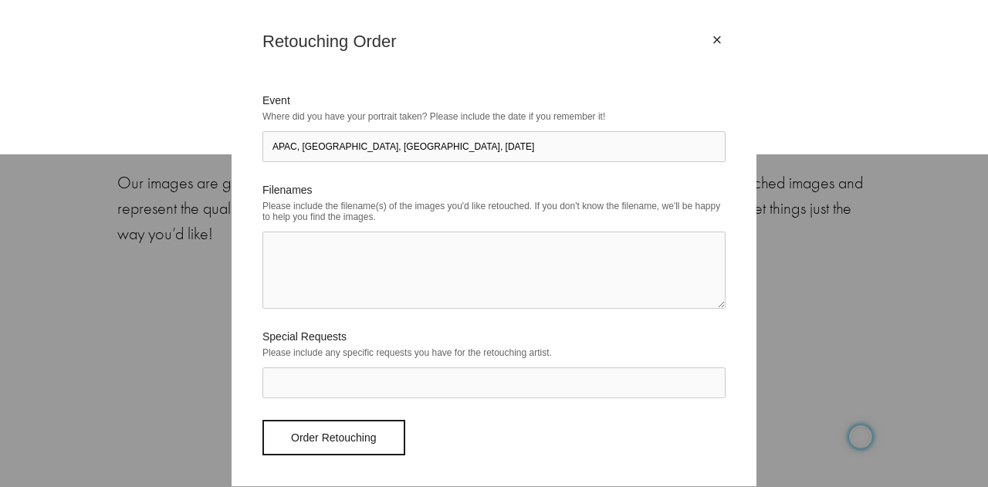
select select "Individual Rate ($50/image)"
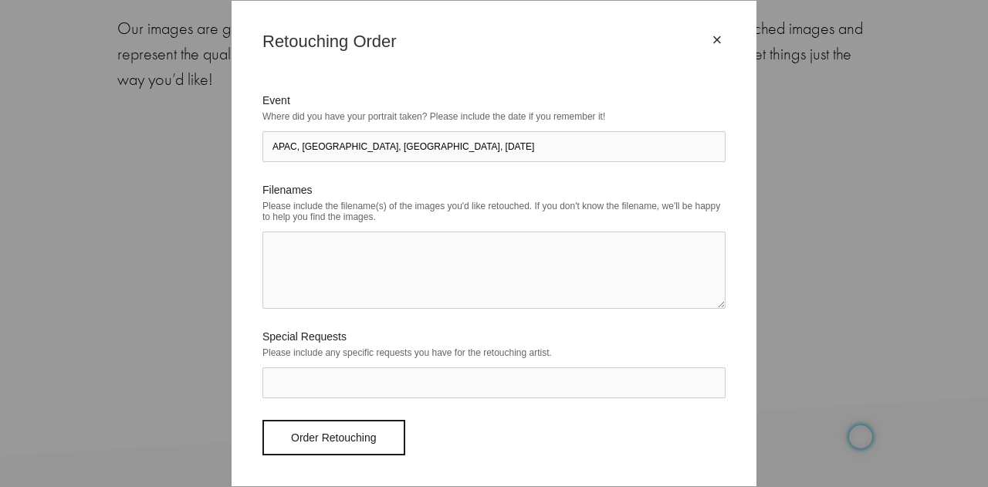
click at [378, 275] on textarea "Filenames" at bounding box center [494, 270] width 463 height 77
click at [497, 103] on label "Event" at bounding box center [494, 100] width 463 height 12
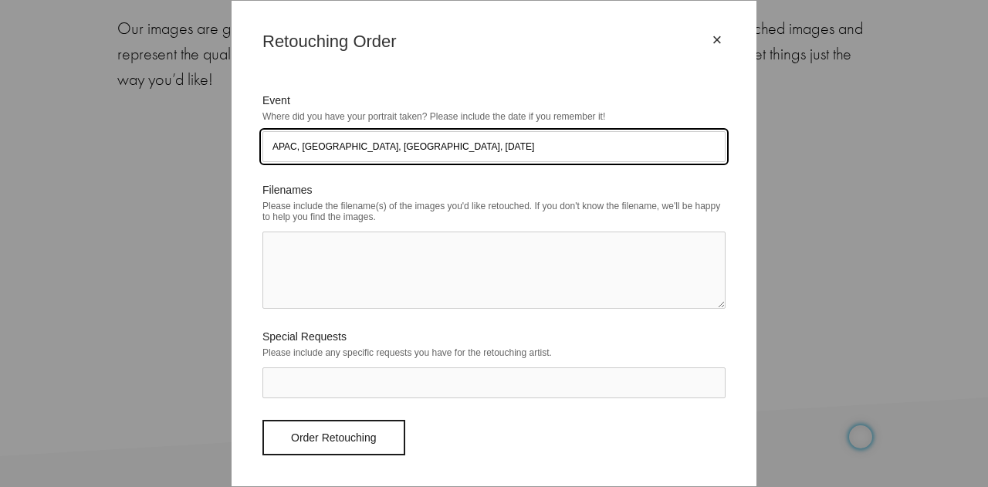
click at [497, 131] on input "APAC, Boston, Mass, 7/16/2025" at bounding box center [494, 146] width 463 height 31
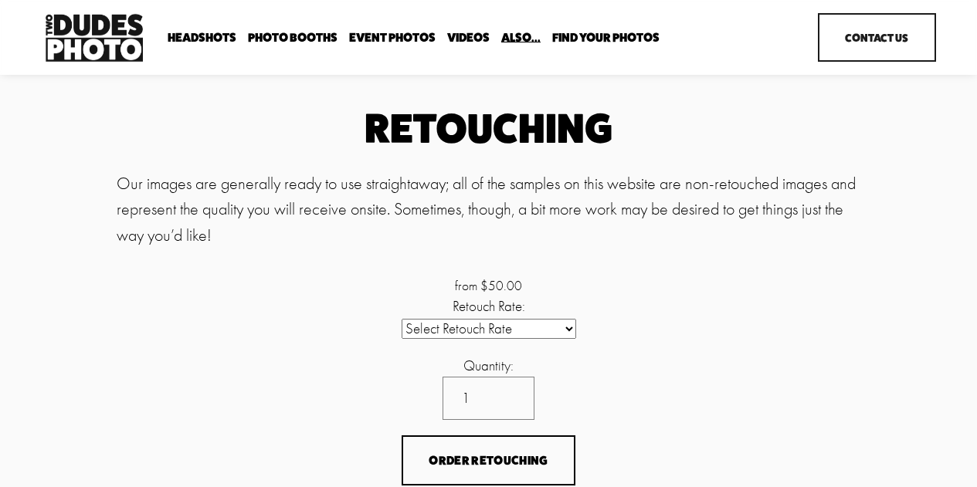
scroll to position [154, 0]
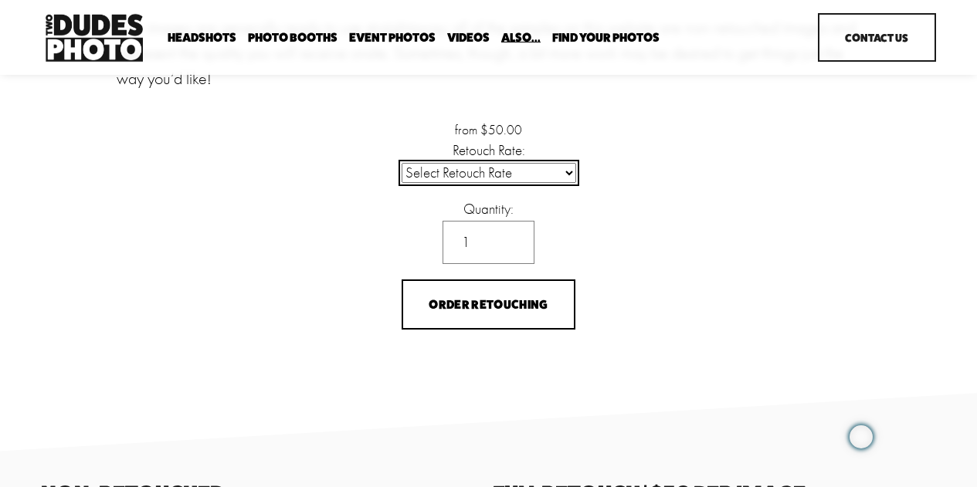
click at [463, 170] on select "Select Retouch Rate Individual Rate ($50/image) 4 Images ($150) 8 Images ($200)" at bounding box center [489, 173] width 175 height 20
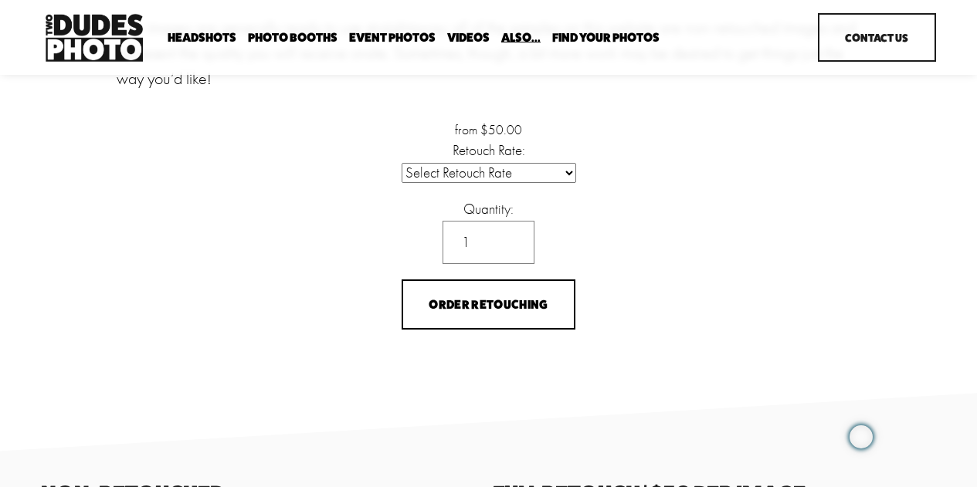
click at [317, 201] on div "Quantity: 1" at bounding box center [488, 231] width 368 height 66
